Goal: Information Seeking & Learning: Learn about a topic

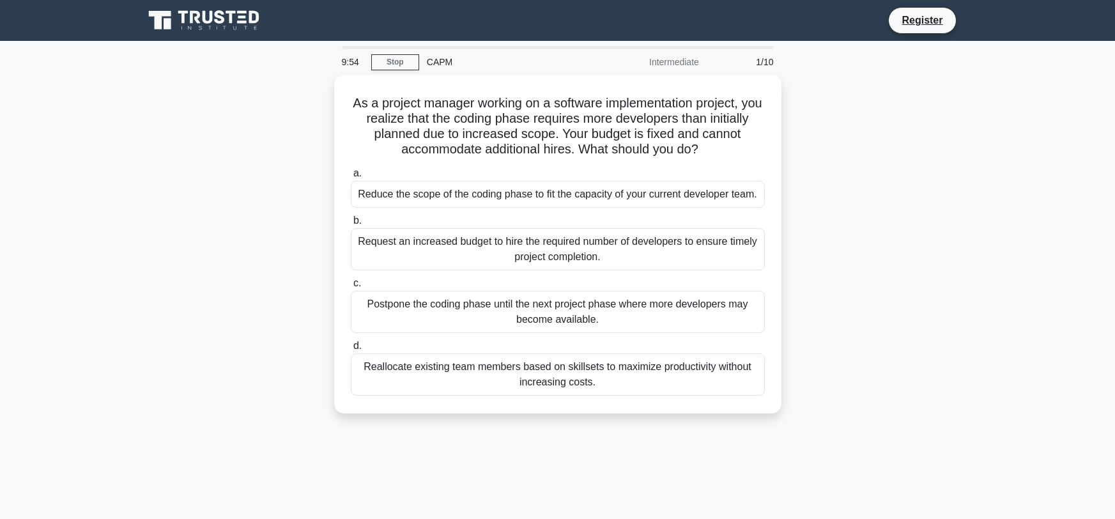
click at [242, 17] on icon at bounding box center [243, 17] width 8 height 3
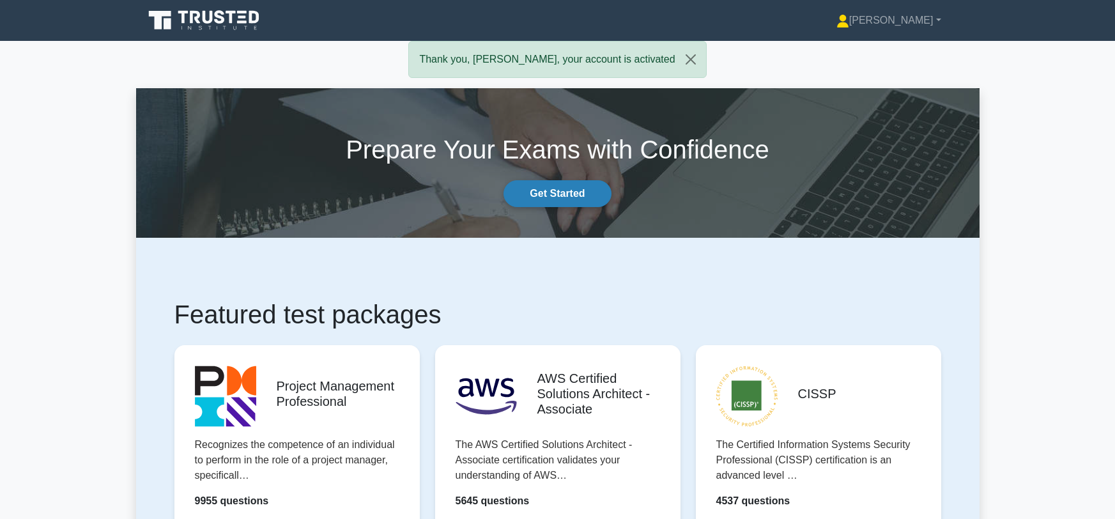
click at [555, 202] on link "Get Started" at bounding box center [557, 193] width 107 height 27
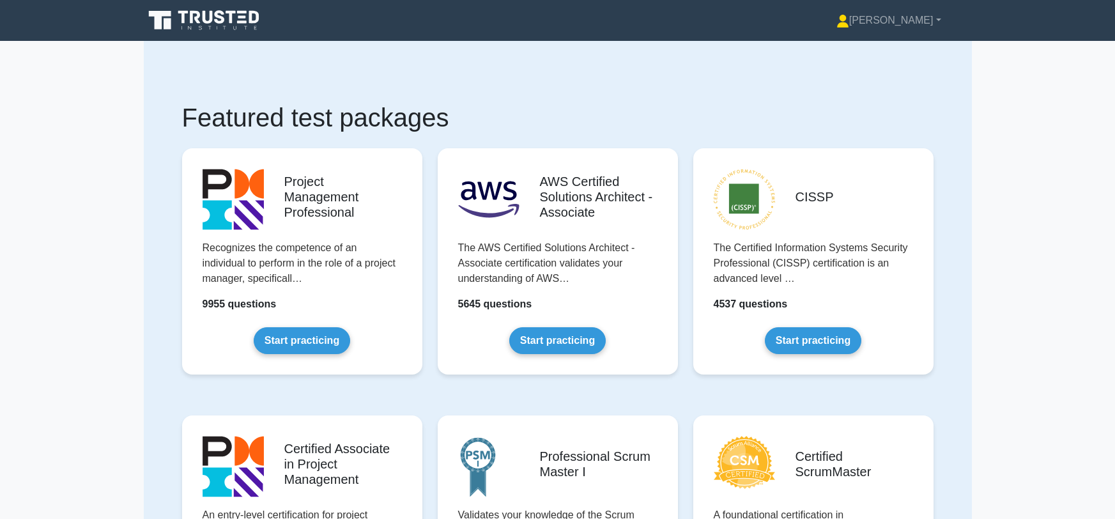
click at [348, 327] on link "Start practicing" at bounding box center [302, 340] width 97 height 27
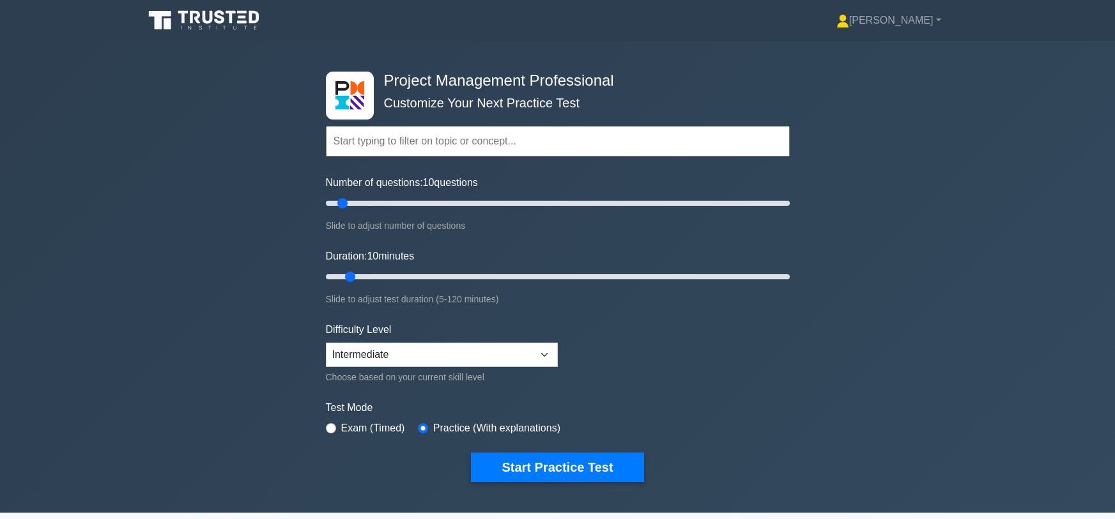
click at [425, 144] on input "text" at bounding box center [558, 141] width 464 height 31
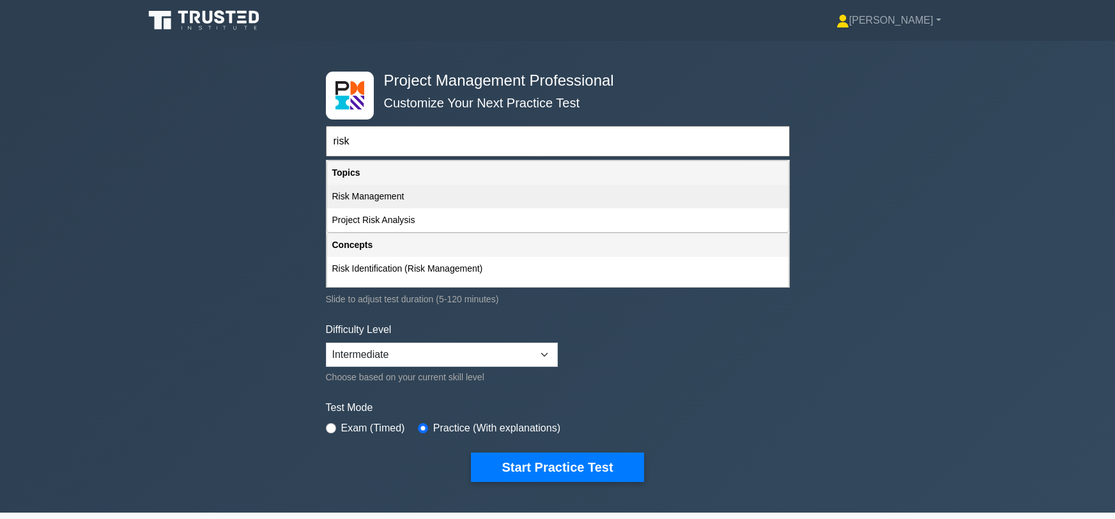
click at [406, 191] on div "Risk Management" at bounding box center [557, 197] width 461 height 24
type input "Risk Management"
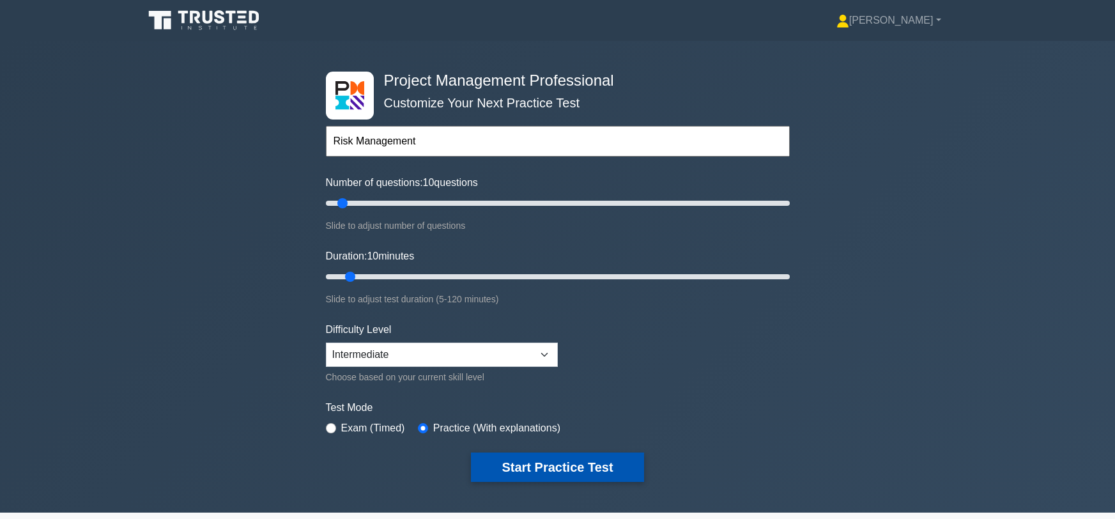
click at [534, 457] on button "Start Practice Test" at bounding box center [557, 466] width 173 height 29
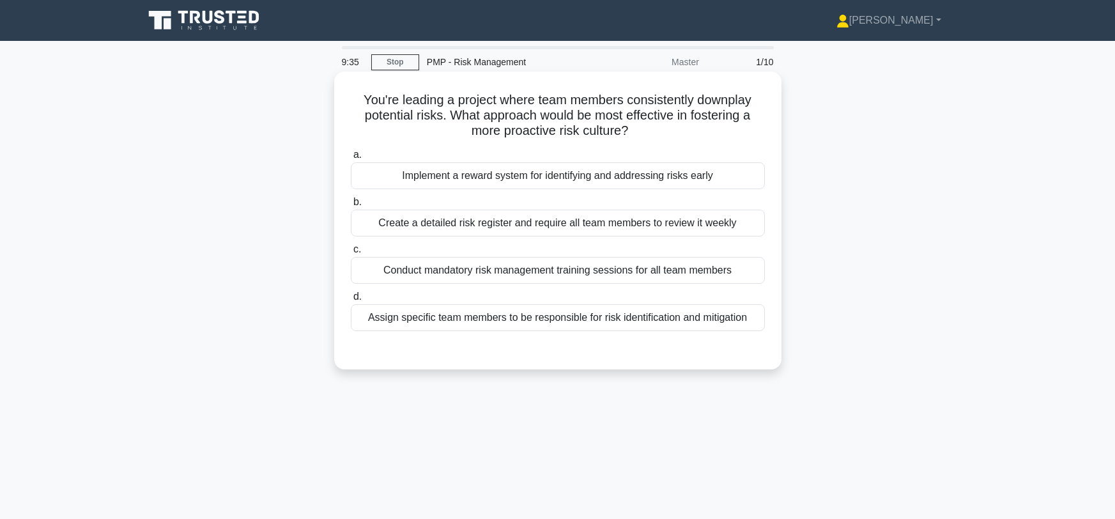
click at [419, 270] on div "Conduct mandatory risk management training sessions for all team members" at bounding box center [558, 270] width 414 height 27
click at [351, 254] on input "c. Conduct mandatory risk management training sessions for all team members" at bounding box center [351, 249] width 0 height 8
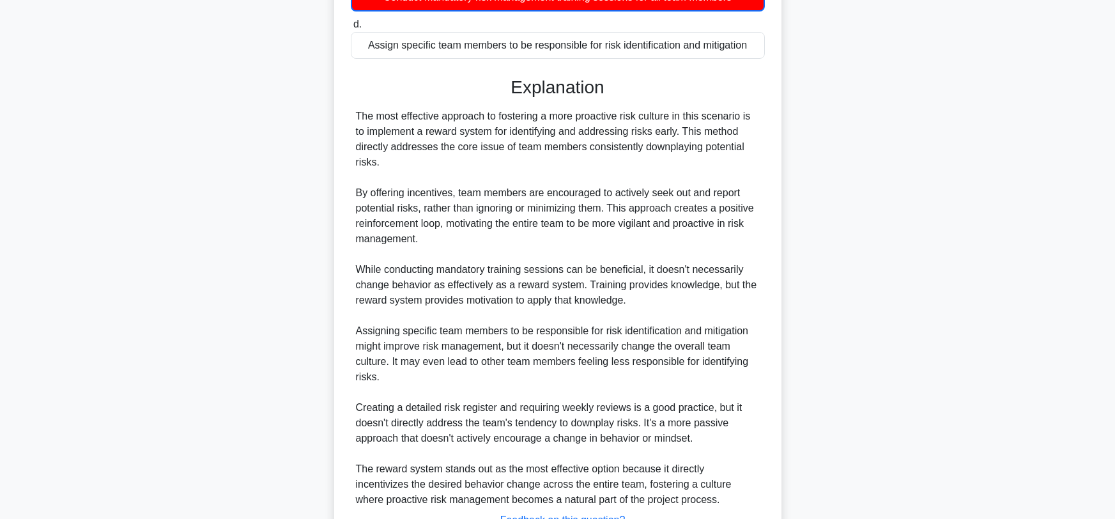
scroll to position [376, 0]
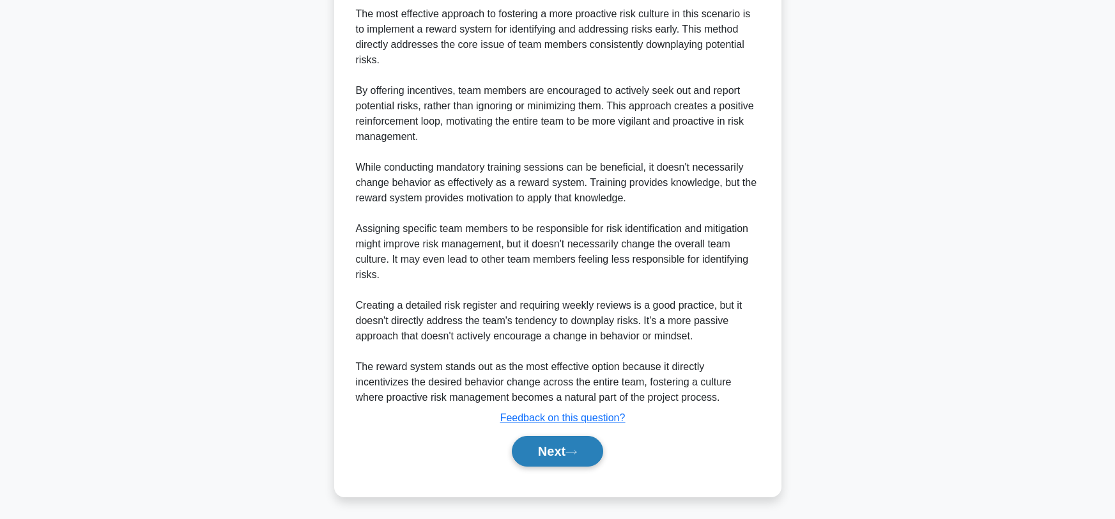
click at [539, 448] on button "Next" at bounding box center [557, 451] width 91 height 31
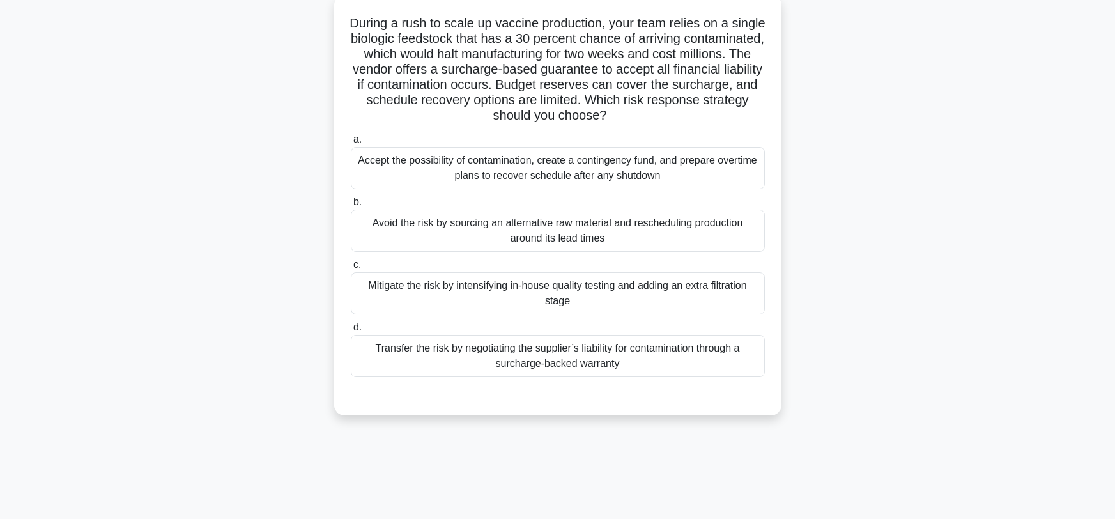
scroll to position [83, 0]
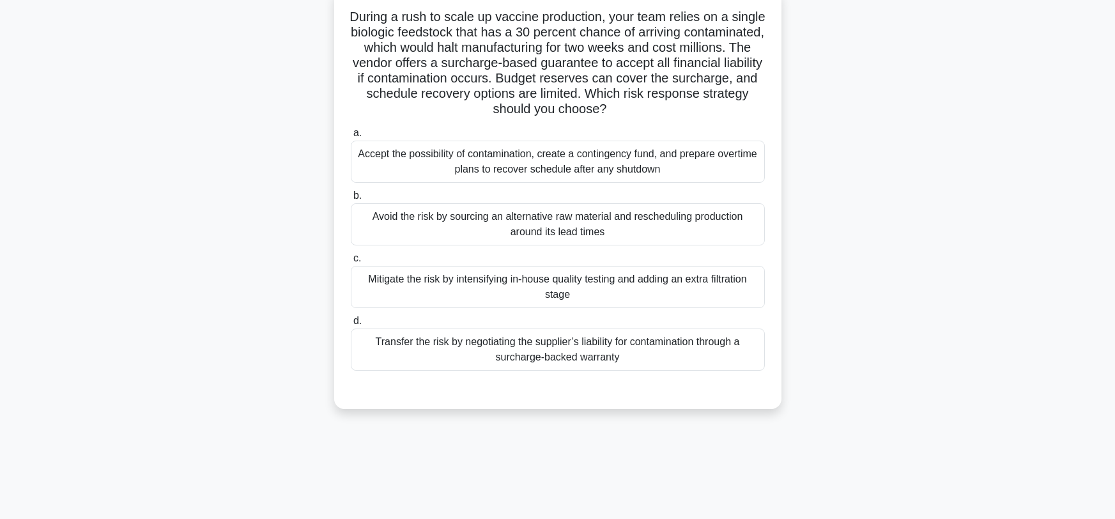
click at [468, 337] on div "Transfer the risk by negotiating the supplier’s liability for contamination thr…" at bounding box center [558, 350] width 414 height 42
click at [351, 325] on input "d. Transfer the risk by negotiating the supplier’s liability for contamination …" at bounding box center [351, 321] width 0 height 8
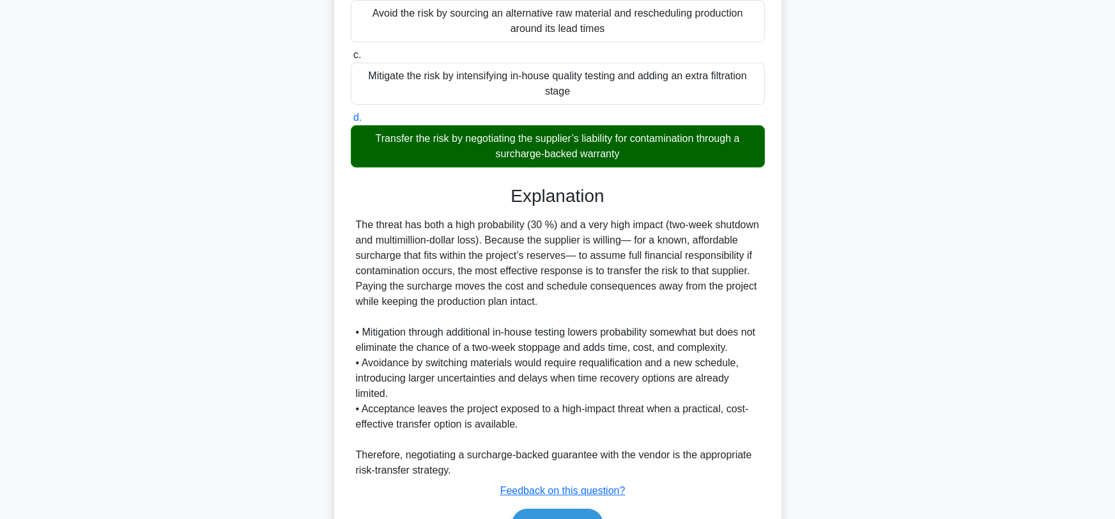
scroll to position [359, 0]
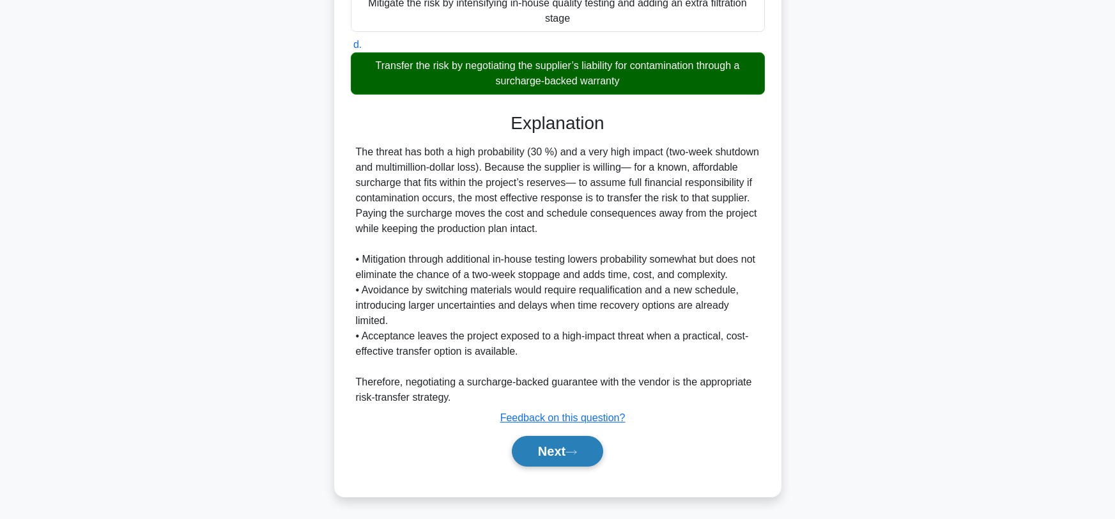
click at [546, 449] on button "Next" at bounding box center [557, 451] width 91 height 31
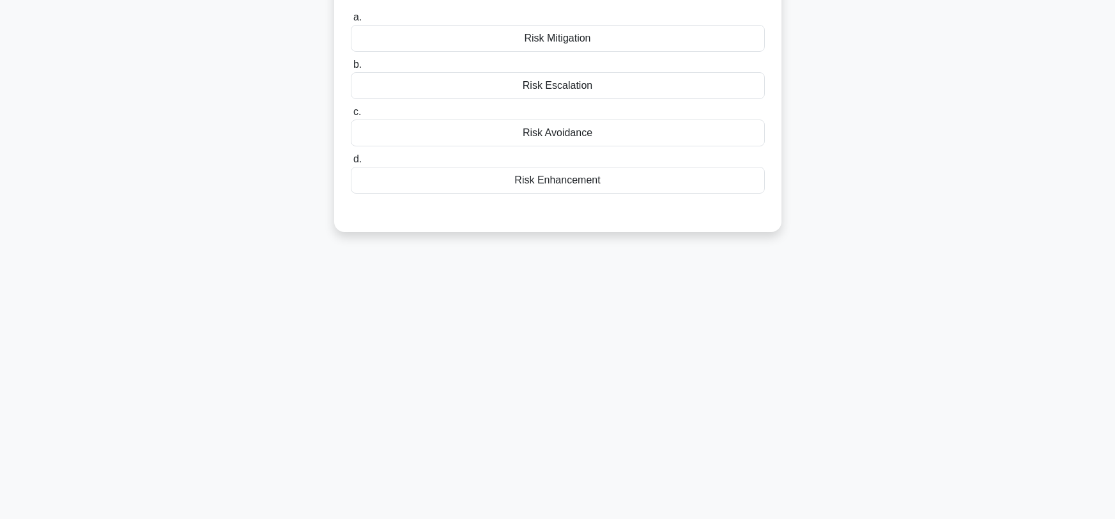
scroll to position [0, 0]
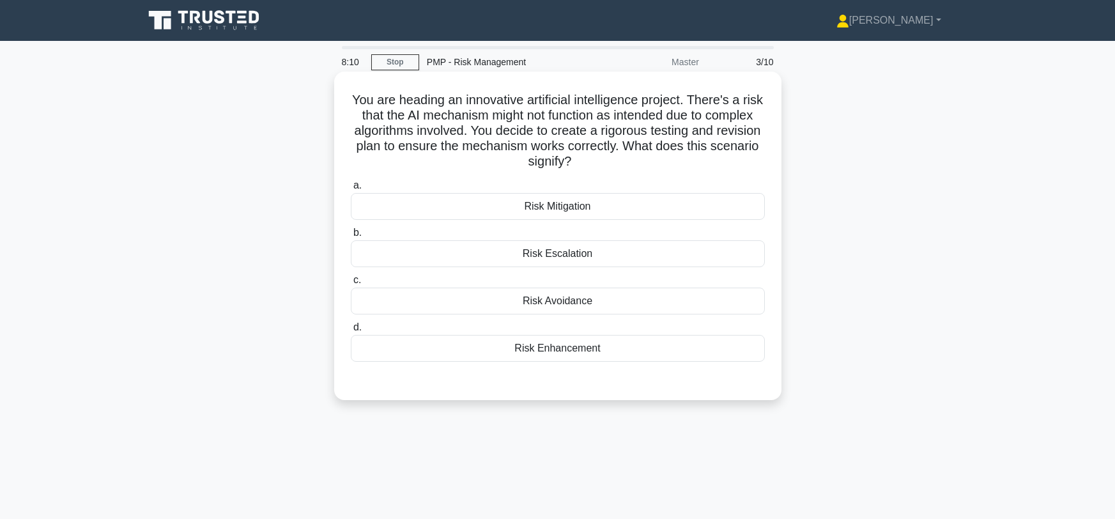
click at [360, 309] on div "Risk Avoidance" at bounding box center [558, 301] width 414 height 27
click at [351, 284] on input "c. Risk Avoidance" at bounding box center [351, 280] width 0 height 8
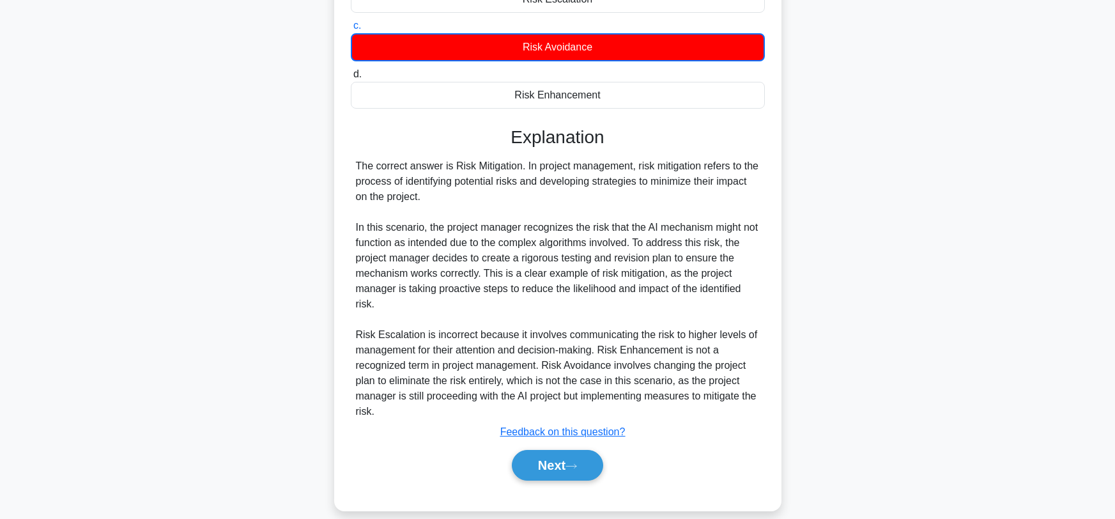
scroll to position [268, 0]
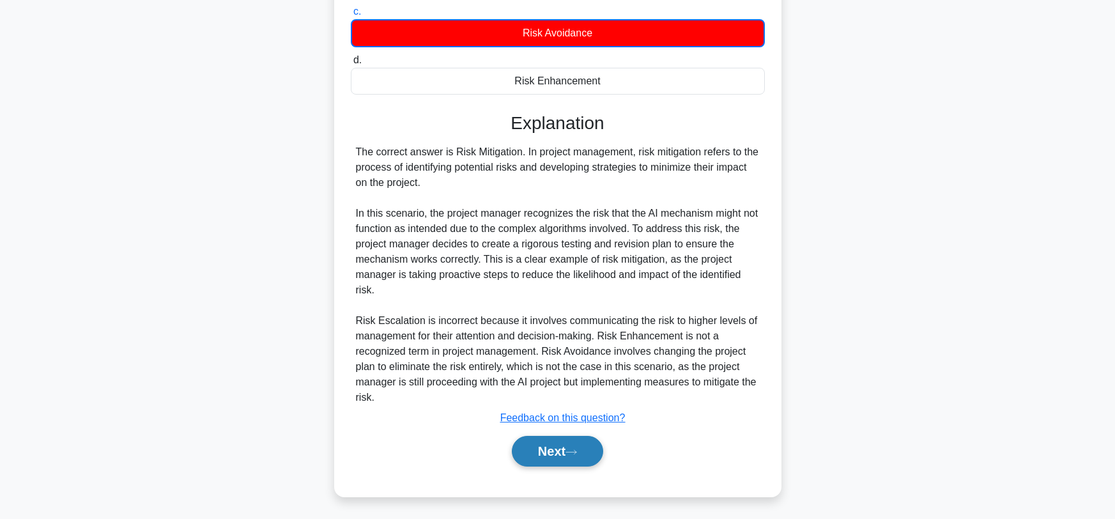
click at [554, 441] on button "Next" at bounding box center [557, 451] width 91 height 31
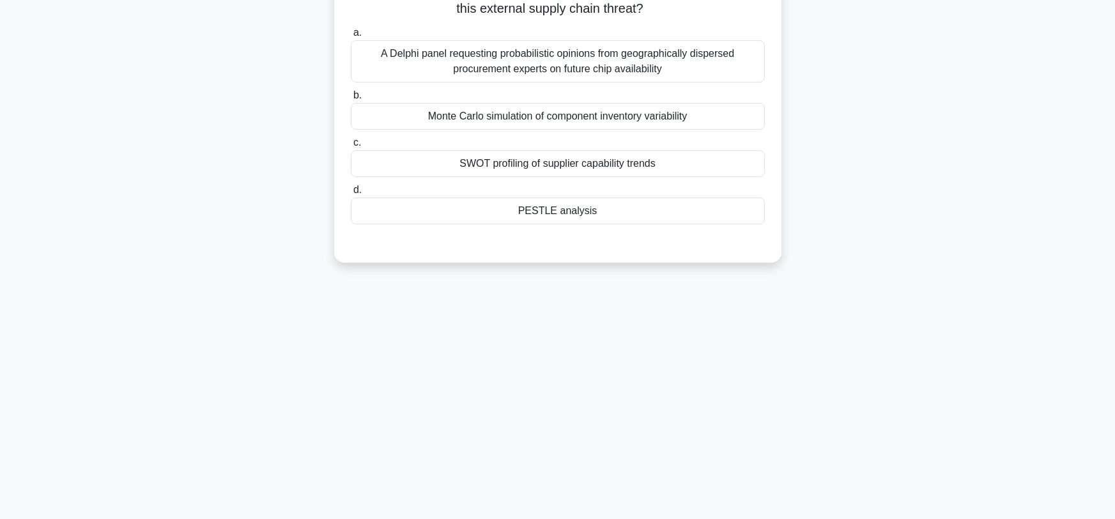
scroll to position [0, 0]
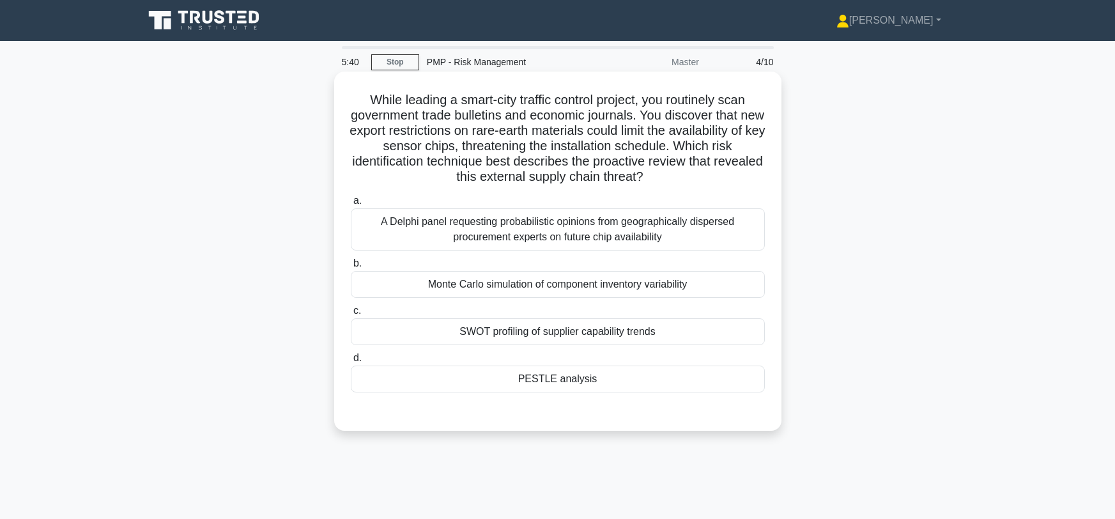
click at [527, 375] on div "PESTLE analysis" at bounding box center [558, 379] width 414 height 27
click at [351, 362] on input "d. PESTLE analysis" at bounding box center [351, 358] width 0 height 8
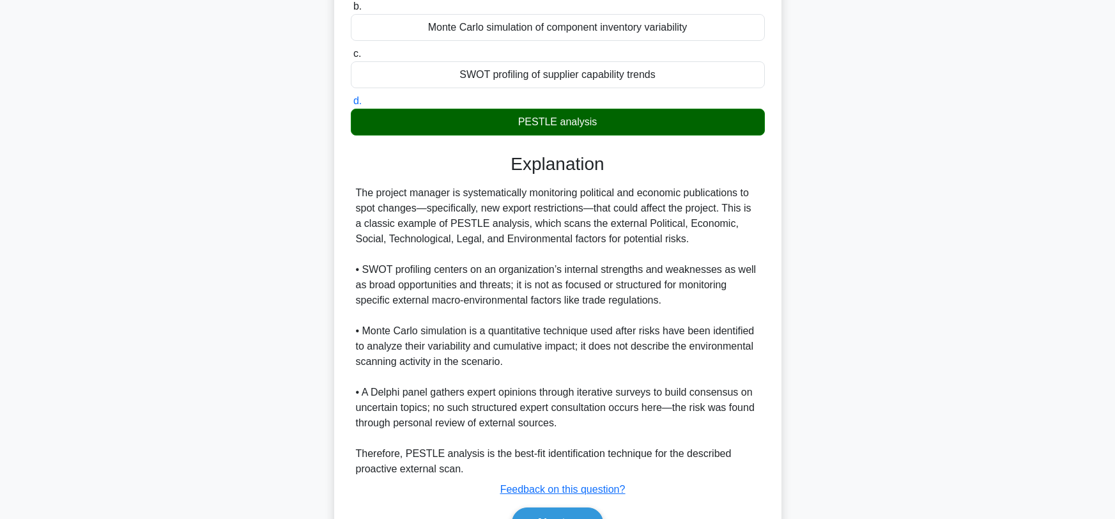
scroll to position [329, 0]
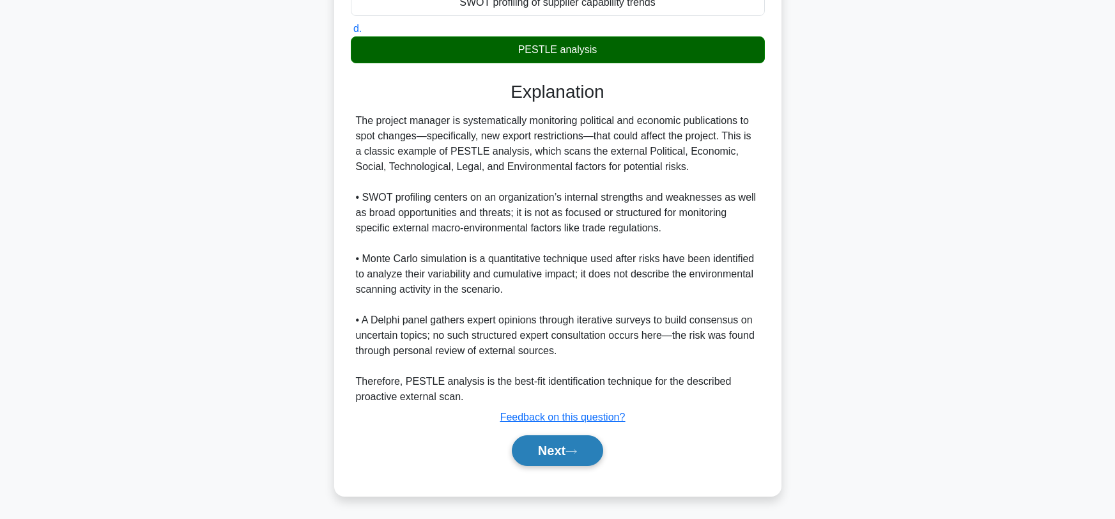
click at [541, 457] on button "Next" at bounding box center [557, 450] width 91 height 31
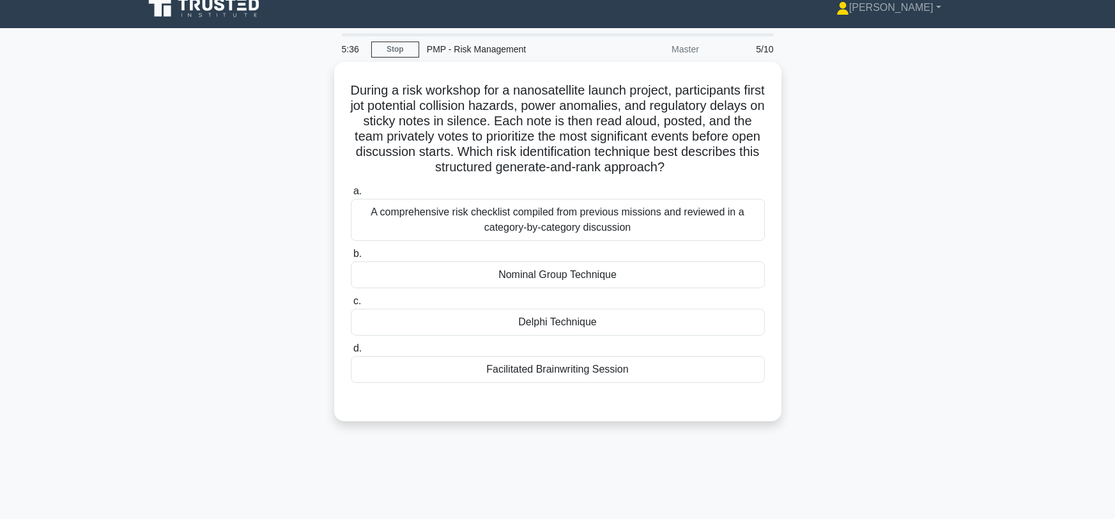
scroll to position [0, 0]
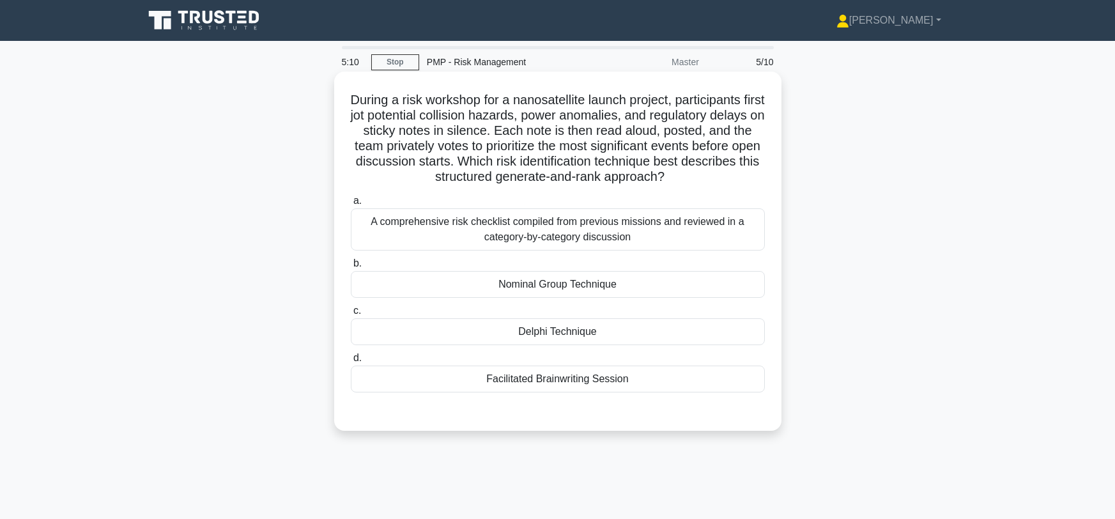
click at [468, 337] on div "Delphi Technique" at bounding box center [558, 331] width 414 height 27
click at [351, 315] on input "c. Delphi Technique" at bounding box center [351, 311] width 0 height 8
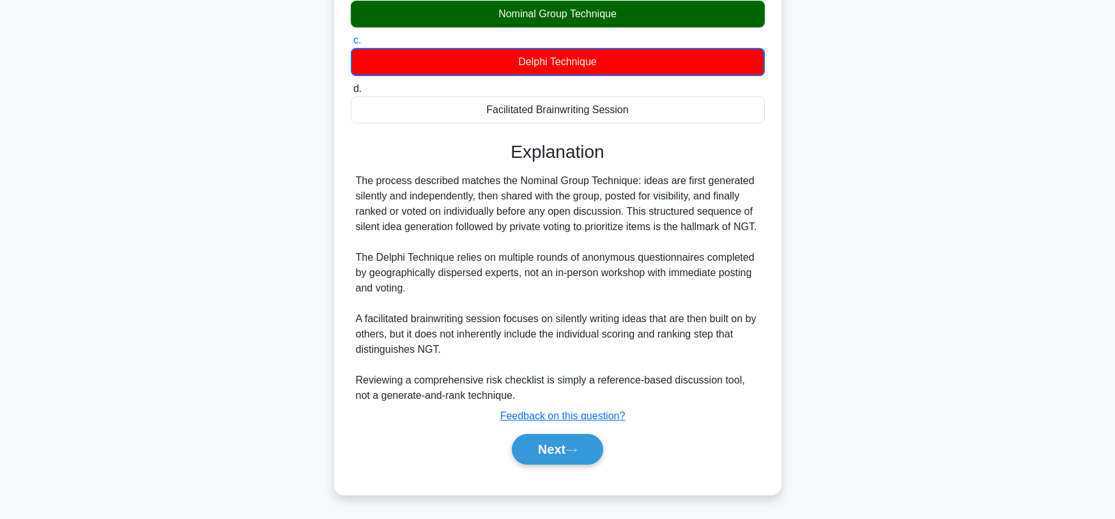
scroll to position [284, 0]
click at [517, 450] on button "Next" at bounding box center [557, 449] width 91 height 31
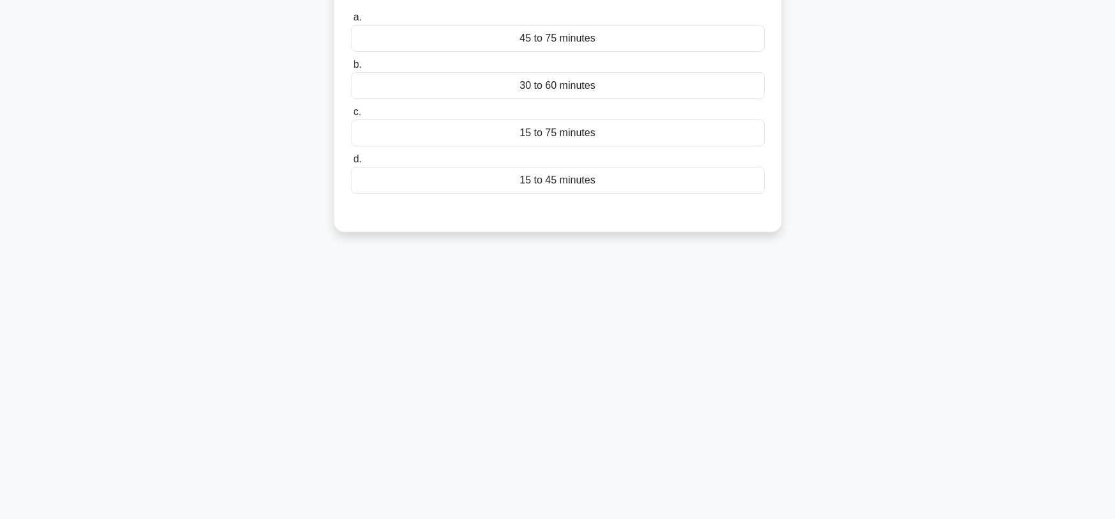
scroll to position [0, 0]
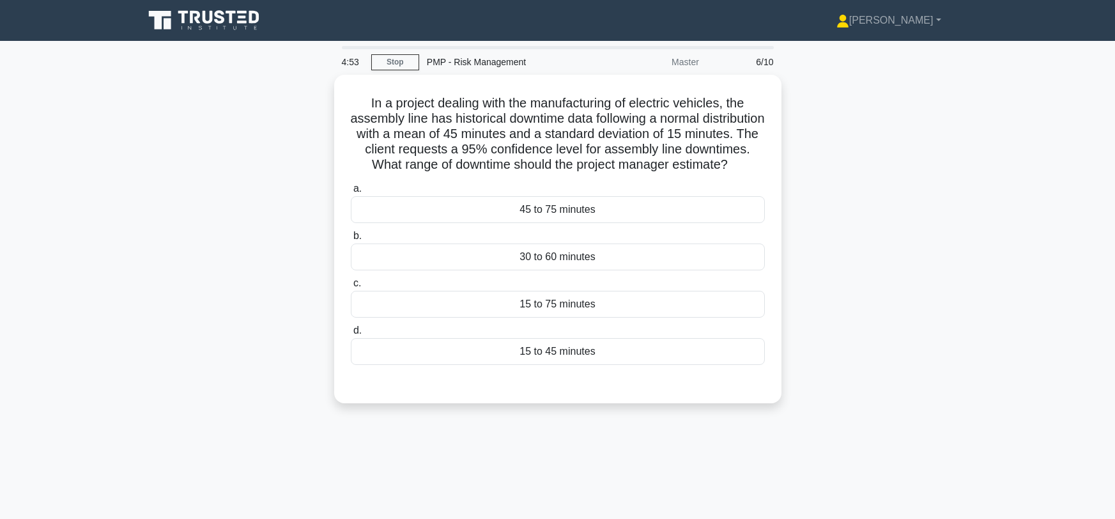
click at [235, 15] on icon at bounding box center [205, 20] width 123 height 24
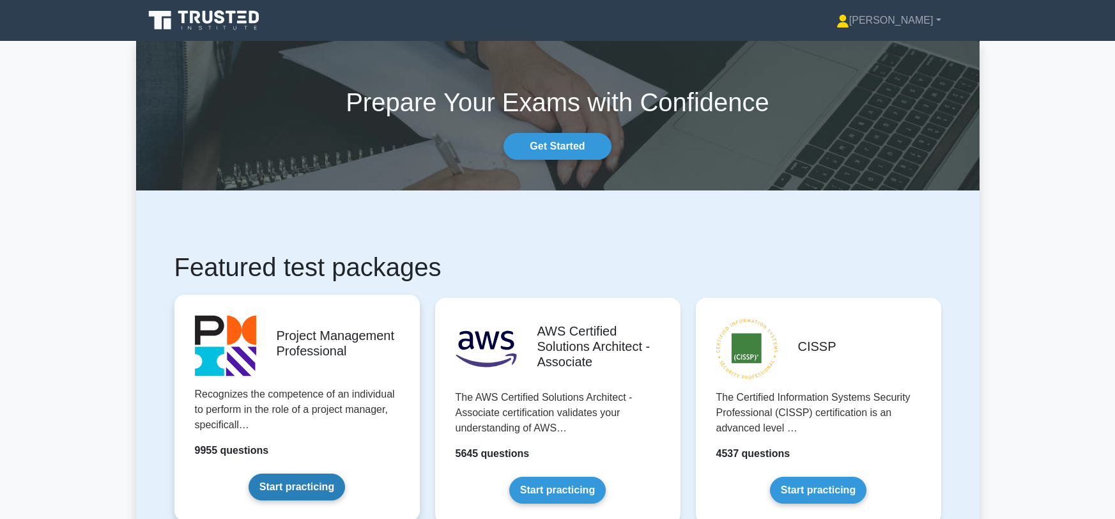
click at [276, 486] on link "Start practicing" at bounding box center [297, 487] width 97 height 27
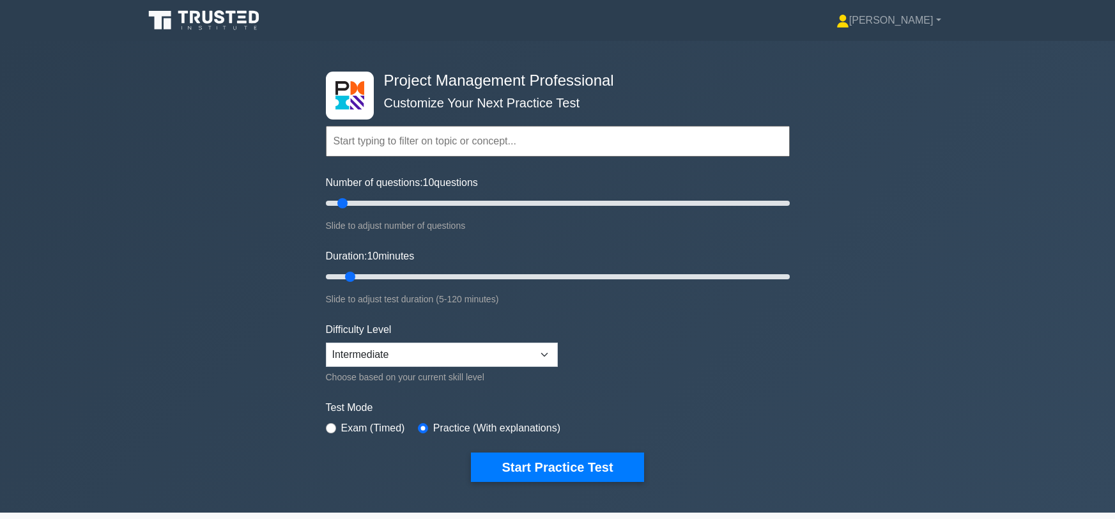
click at [483, 139] on input "text" at bounding box center [558, 141] width 464 height 31
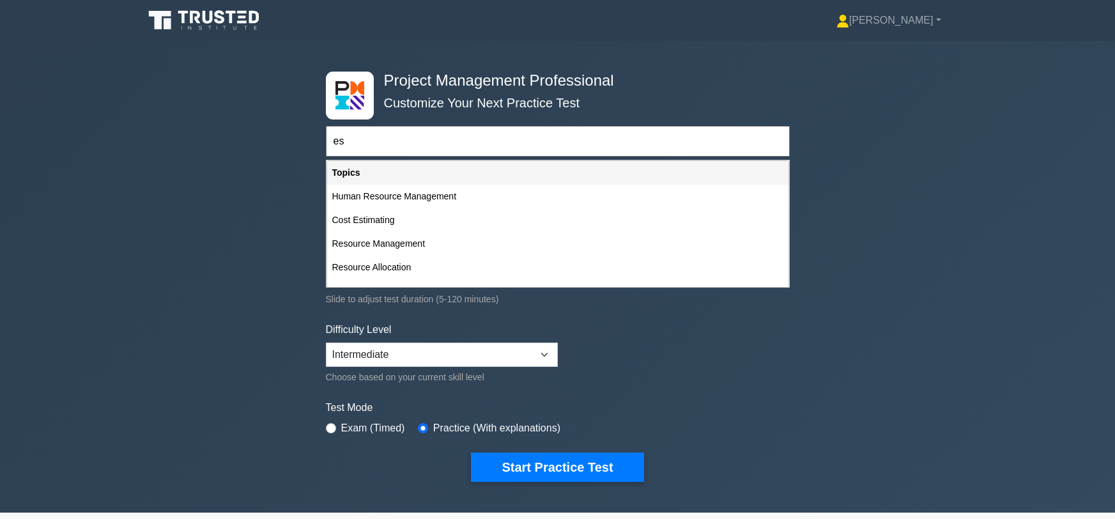
type input "e"
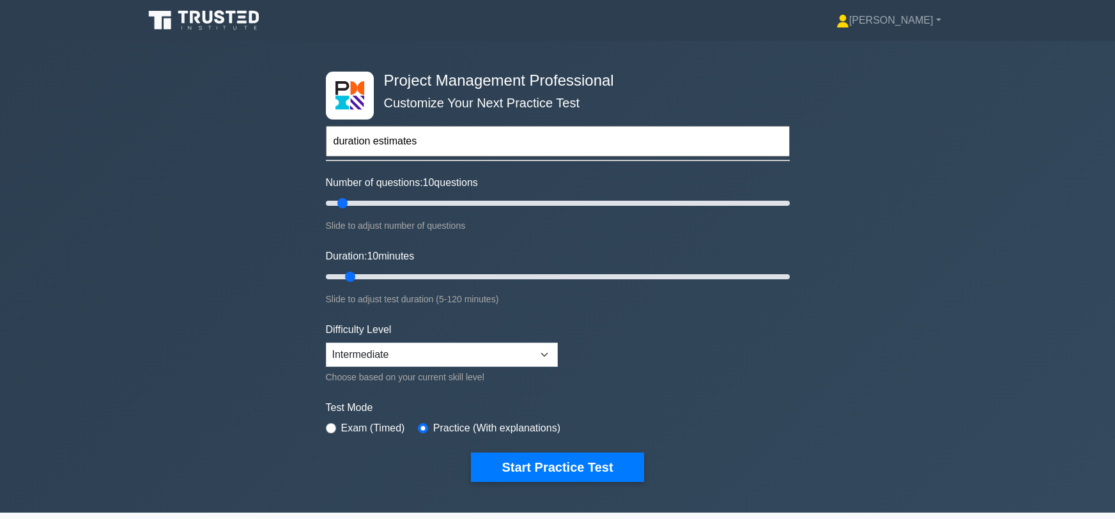
type input "duration estimates"
click at [471, 452] on button "Start Practice Test" at bounding box center [557, 466] width 173 height 29
